Goal: Register for event/course

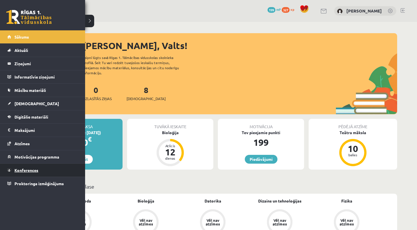
click at [30, 170] on span "Konferences" at bounding box center [26, 169] width 24 height 5
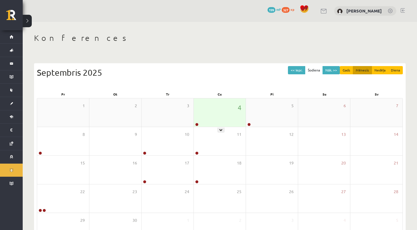
click at [213, 118] on div "4" at bounding box center [220, 112] width 52 height 28
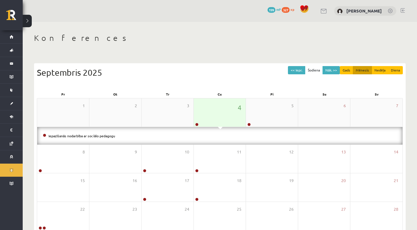
click at [196, 121] on div "4" at bounding box center [220, 112] width 52 height 28
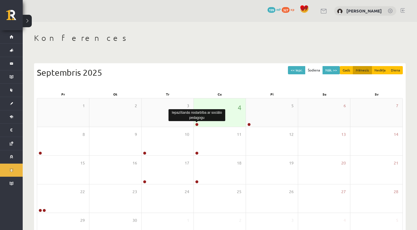
click at [196, 124] on link at bounding box center [196, 124] width 3 height 3
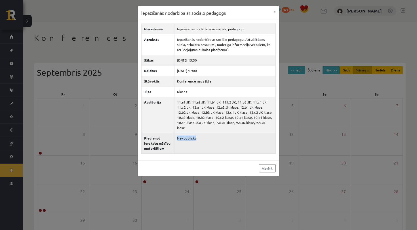
drag, startPoint x: 192, startPoint y: 133, endPoint x: 167, endPoint y: 130, distance: 24.9
click at [174, 133] on td "Nav publisks" at bounding box center [224, 143] width 101 height 21
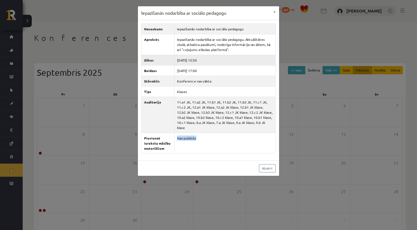
drag, startPoint x: 169, startPoint y: 29, endPoint x: 235, endPoint y: 61, distance: 73.2
click at [235, 61] on tbody "Nosaukums Iepazīšanās nodarbība ar sociālo pedagogu Apraksts Iepazīšanās nodarb…" at bounding box center [208, 89] width 134 height 130
click at [275, 12] on button "×" at bounding box center [274, 11] width 9 height 11
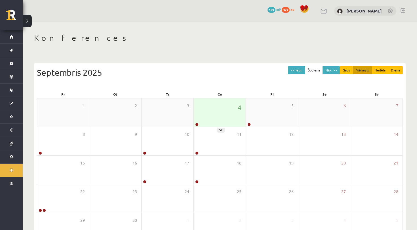
click at [218, 112] on div "4" at bounding box center [220, 112] width 52 height 28
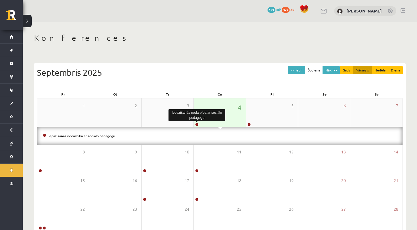
click at [198, 124] on link at bounding box center [196, 124] width 3 height 3
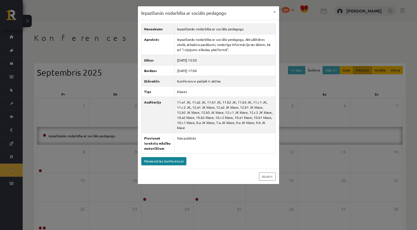
click at [174, 159] on link "Pievienoties konferencei" at bounding box center [163, 161] width 45 height 8
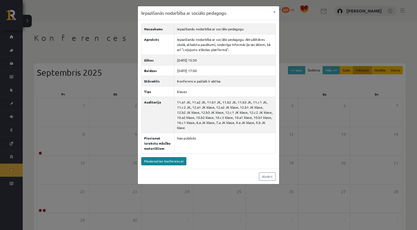
click at [172, 161] on link "Pievienoties konferencei" at bounding box center [163, 161] width 45 height 8
click at [168, 162] on link "Pievienoties konferencei" at bounding box center [163, 161] width 45 height 8
